Goal: Contribute content: Contribute content

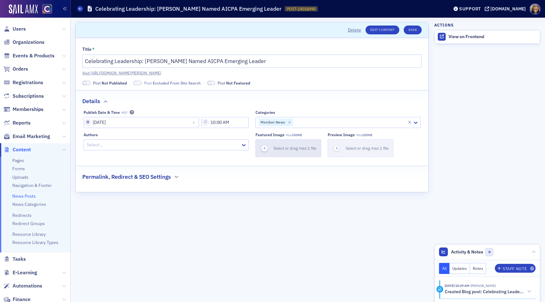
click at [264, 149] on icon "button" at bounding box center [265, 148] width 6 height 6
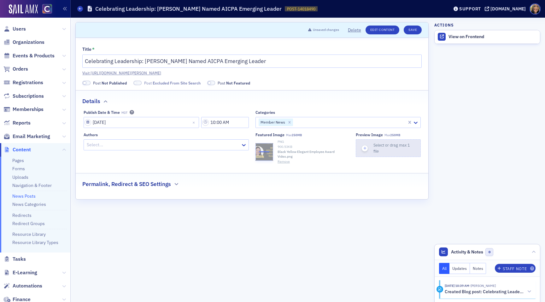
click at [363, 149] on icon "button" at bounding box center [365, 148] width 6 height 6
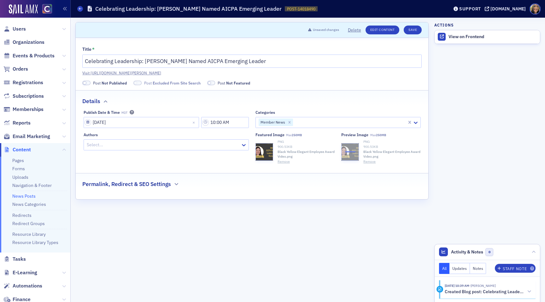
click at [127, 182] on h2 "Permalink, Redirect & SEO Settings" at bounding box center [126, 184] width 89 height 8
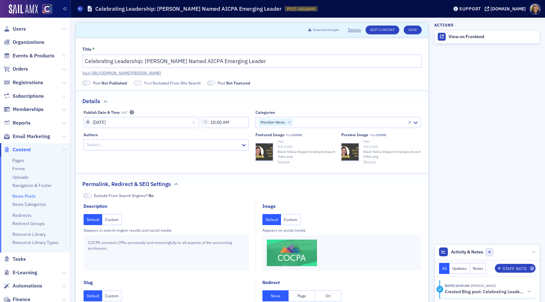
click at [290, 218] on button "Custom" at bounding box center [291, 219] width 20 height 11
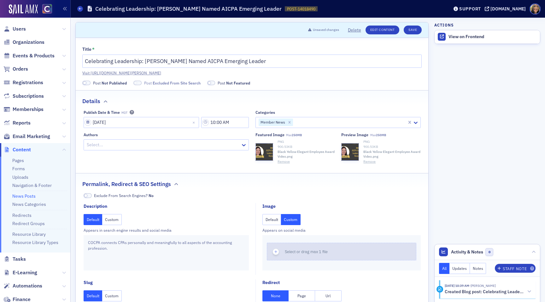
click at [279, 243] on button "Select or drag max 1 file" at bounding box center [341, 252] width 149 height 18
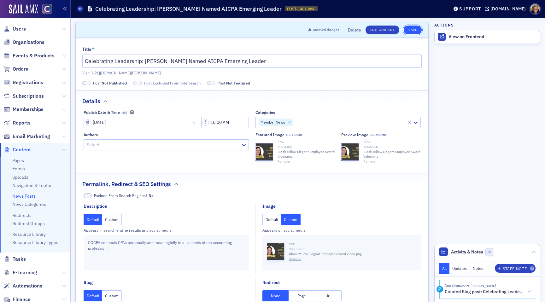
click at [412, 33] on button "Save" at bounding box center [413, 30] width 18 height 9
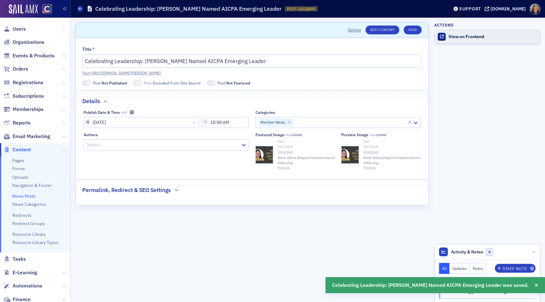
click at [470, 35] on div "View on Frontend" at bounding box center [492, 37] width 88 height 6
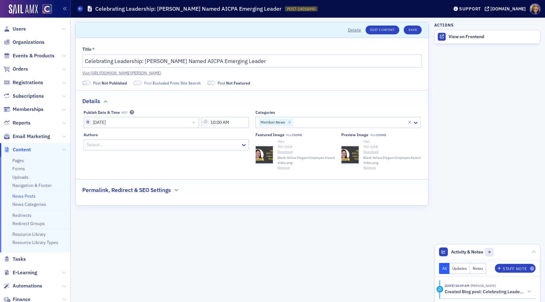
click at [85, 85] on span at bounding box center [86, 83] width 8 height 5
click at [136, 83] on label "Post Excluded From Site Search" at bounding box center [159, 83] width 67 height 6
click at [130, 83] on span at bounding box center [127, 82] width 3 height 3
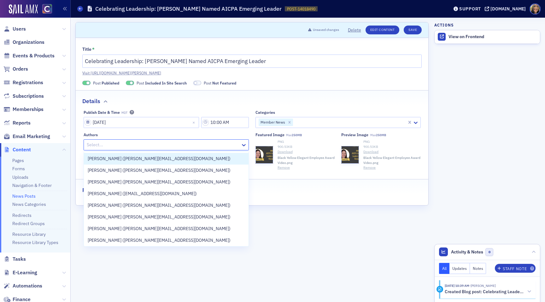
click at [157, 146] on div at bounding box center [163, 145] width 154 height 8
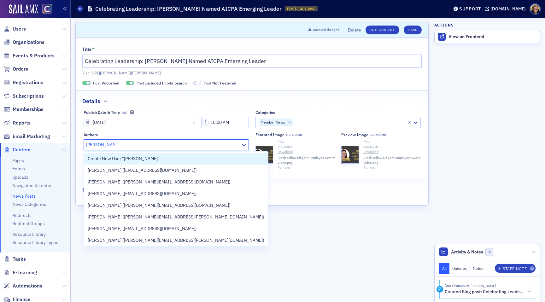
type input "lindsay moore"
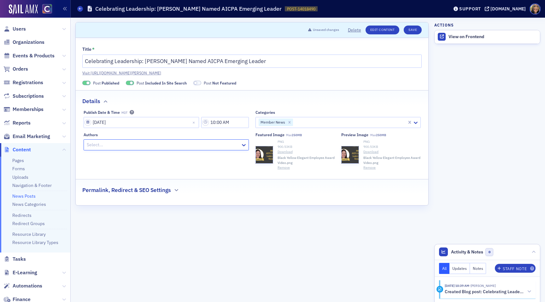
click at [109, 137] on div "Authors" at bounding box center [166, 134] width 165 height 5
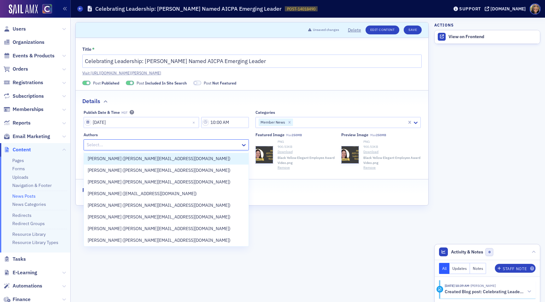
click at [109, 140] on div "Select..." at bounding box center [162, 144] width 157 height 9
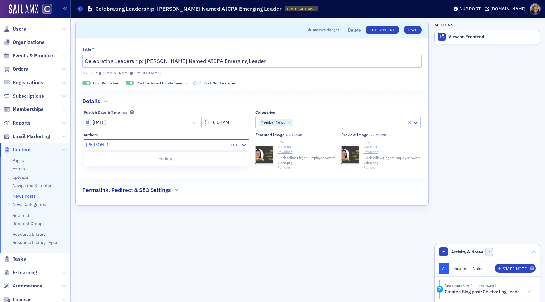
type input "lindsay moore"
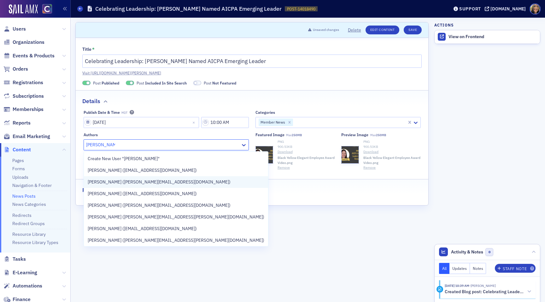
click at [114, 182] on span "Lindsay Moore (lindsay@cocpa.org)" at bounding box center [159, 182] width 143 height 7
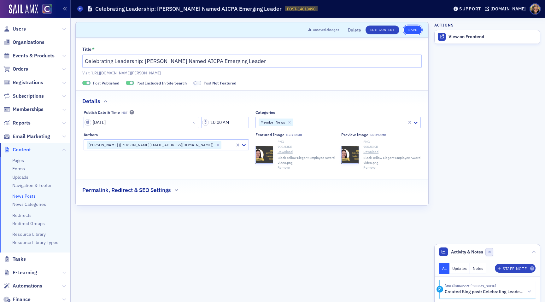
click at [415, 30] on button "Save" at bounding box center [413, 30] width 18 height 9
click at [416, 32] on button "Save" at bounding box center [413, 30] width 18 height 9
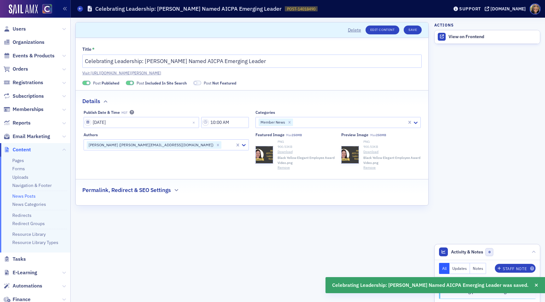
click at [160, 193] on h2 "Permalink, Redirect & SEO Settings" at bounding box center [126, 190] width 89 height 8
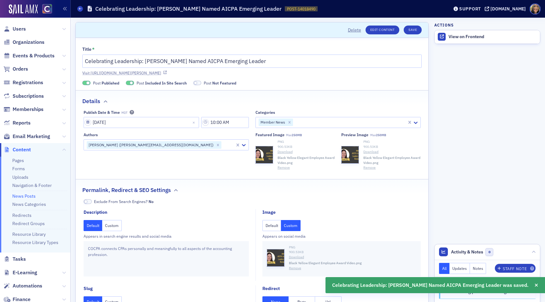
click at [246, 74] on link "Visit https://cocpa.org/news/14018490-celebrating-leadership-sarah-flischel-nam…" at bounding box center [251, 73] width 339 height 6
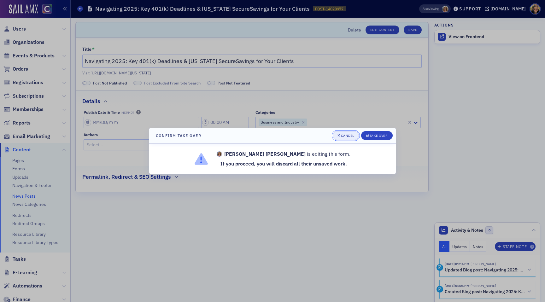
click at [344, 132] on button "Cancel" at bounding box center [346, 135] width 26 height 9
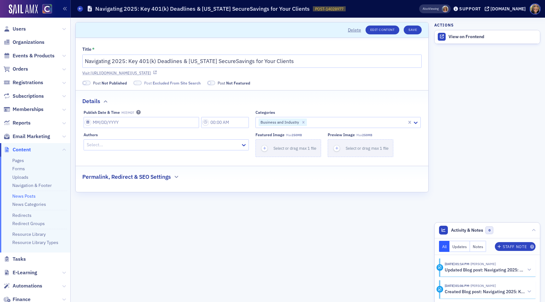
click at [271, 71] on link "Visit [URL][DOMAIN_NAME][US_STATE]" at bounding box center [251, 73] width 339 height 6
